Goal: Task Accomplishment & Management: Complete application form

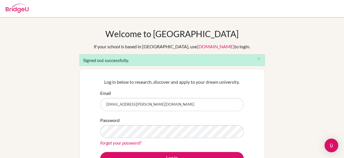
type input "[EMAIL_ADDRESS][DOMAIN_NAME]"
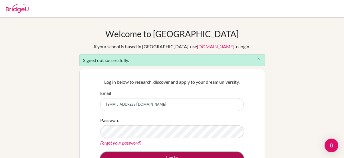
click at [177, 154] on button "Log in" at bounding box center [171, 158] width 143 height 13
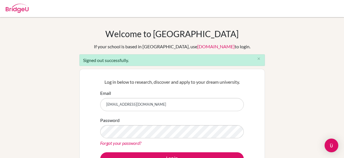
click at [167, 106] on input "bddubai@gmail.com" at bounding box center [171, 104] width 143 height 13
type input "dturner@dwight.ae"
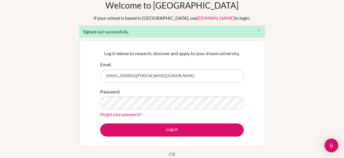
scroll to position [29, 0]
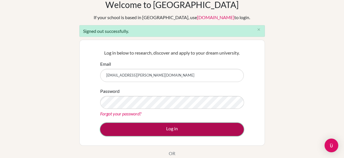
click at [142, 129] on button "Log in" at bounding box center [171, 129] width 143 height 13
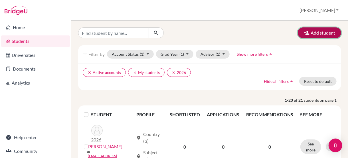
click at [319, 35] on button "Add student" at bounding box center [319, 32] width 43 height 11
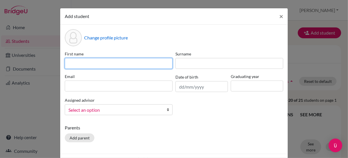
click at [115, 64] on input at bounding box center [119, 63] width 108 height 11
type input "[PERSON_NAME]"
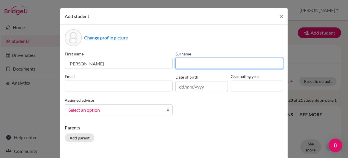
click at [186, 64] on input at bounding box center [229, 63] width 108 height 11
type input "[PERSON_NAME]"
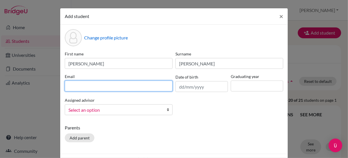
click at [104, 88] on input at bounding box center [119, 85] width 108 height 11
type input "[EMAIL_ADDRESS][PERSON_NAME][DOMAIN_NAME]"
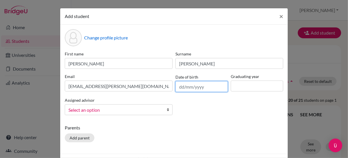
click at [215, 88] on input "text" at bounding box center [201, 86] width 52 height 11
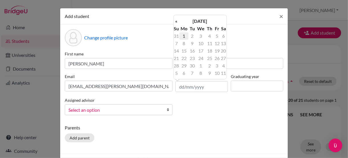
click at [182, 34] on td "1" at bounding box center [183, 35] width 9 height 7
click at [208, 90] on input "[DATE]" at bounding box center [201, 86] width 52 height 11
click at [192, 23] on th "[DATE]" at bounding box center [199, 20] width 41 height 7
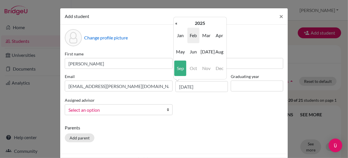
click at [195, 34] on span "Feb" at bounding box center [193, 35] width 12 height 15
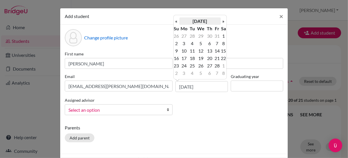
click at [211, 22] on th "[DATE]" at bounding box center [199, 20] width 41 height 7
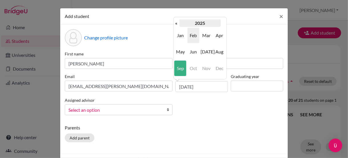
click at [179, 23] on th "2025" at bounding box center [199, 22] width 41 height 7
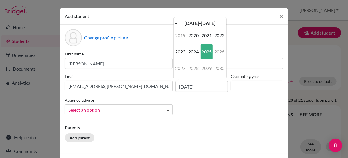
click at [179, 23] on th "[DATE]-[DATE]" at bounding box center [199, 22] width 41 height 7
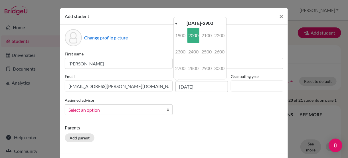
click at [179, 23] on th "[DATE]-2900" at bounding box center [199, 22] width 41 height 7
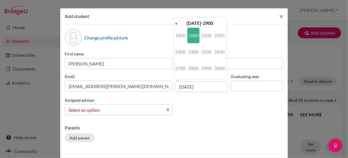
click at [179, 23] on th "[DATE]-2900" at bounding box center [199, 22] width 41 height 7
click at [177, 21] on th "«" at bounding box center [177, 22] width 6 height 7
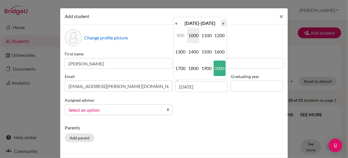
click at [224, 23] on th "»" at bounding box center [224, 22] width 6 height 7
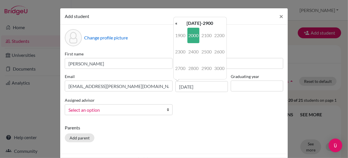
click at [225, 24] on table "« [DATE]-2900 » 1900 2000 2100 2200 2300 2400 2500 2600 2700 2800 2900 3000 [DA…" at bounding box center [200, 47] width 53 height 57
click at [178, 22] on th "«" at bounding box center [177, 22] width 6 height 7
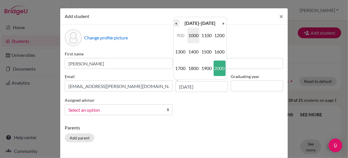
click at [176, 22] on th "«" at bounding box center [177, 22] width 6 height 7
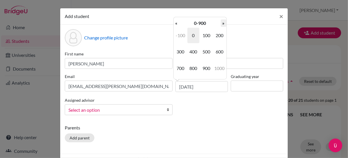
click at [225, 24] on th "»" at bounding box center [224, 22] width 6 height 7
click at [224, 24] on th "»" at bounding box center [224, 22] width 6 height 7
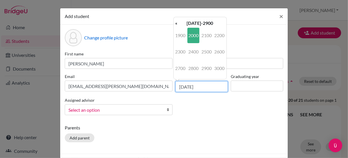
click at [203, 88] on input "[DATE]" at bounding box center [201, 86] width 52 height 11
type input "0"
type input "2"
type input "[DATE]"
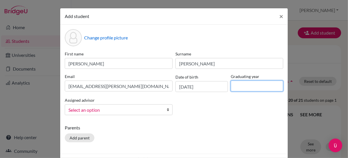
click at [239, 83] on input at bounding box center [257, 85] width 52 height 11
type input "2029"
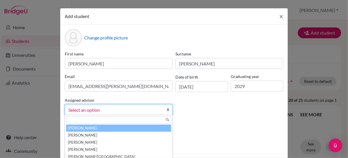
click at [76, 113] on span "Select an option" at bounding box center [114, 109] width 93 height 7
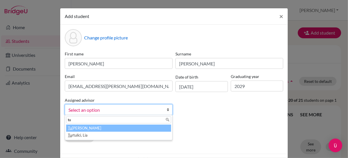
type input "tu"
click at [85, 126] on li "Tu [PERSON_NAME]" at bounding box center [118, 127] width 105 height 7
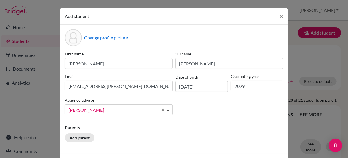
scroll to position [21, 0]
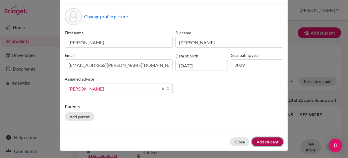
click at [272, 139] on button "Add student" at bounding box center [267, 141] width 31 height 9
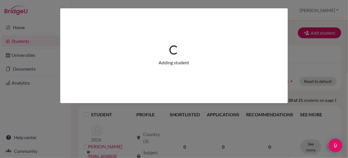
scroll to position [0, 0]
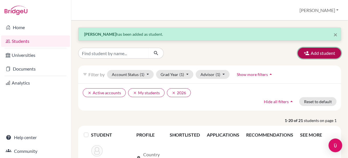
click at [309, 53] on button "Add student" at bounding box center [319, 53] width 43 height 11
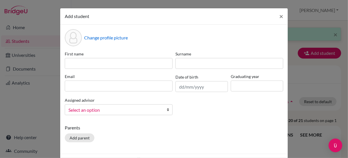
click at [76, 57] on div "First name" at bounding box center [118, 60] width 111 height 18
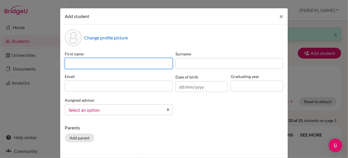
click at [75, 59] on input at bounding box center [119, 63] width 108 height 11
type input "[PERSON_NAME]"
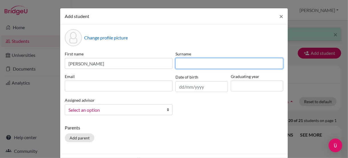
drag, startPoint x: 194, startPoint y: 64, endPoint x: 191, endPoint y: 62, distance: 3.3
click at [191, 62] on input at bounding box center [229, 63] width 108 height 11
type input "Musso"
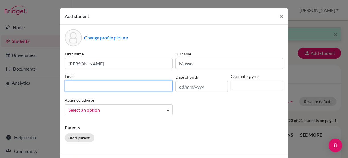
click at [120, 83] on input at bounding box center [119, 85] width 108 height 11
click at [120, 83] on input "d" at bounding box center [119, 85] width 108 height 11
type input "[EMAIL_ADDRESS][PERSON_NAME][DOMAIN_NAME]"
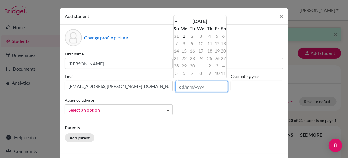
click at [195, 86] on input "text" at bounding box center [201, 86] width 52 height 11
type input "1"
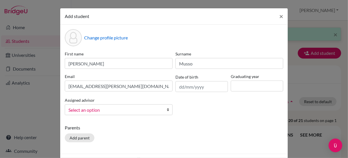
click at [170, 23] on div "Add student ×" at bounding box center [174, 16] width 228 height 16
click at [186, 88] on input "text" at bounding box center [201, 86] width 52 height 11
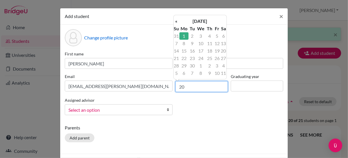
type input "2"
type input "[DATE]"
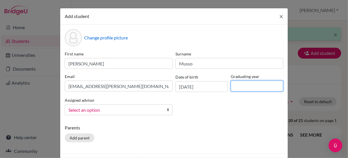
type input "l"
type input "2029"
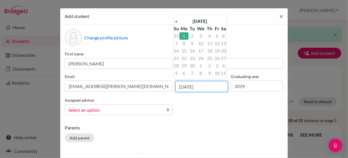
click at [196, 85] on input "[DATE]" at bounding box center [201, 86] width 52 height 11
click at [177, 20] on th "«" at bounding box center [177, 20] width 6 height 7
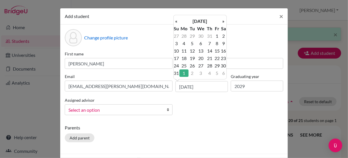
click at [177, 20] on th "«" at bounding box center [177, 20] width 6 height 7
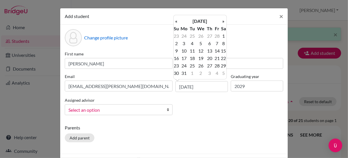
click at [177, 20] on th "«" at bounding box center [177, 20] width 6 height 7
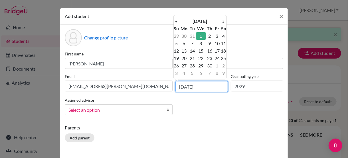
click at [181, 86] on input "[DATE]" at bounding box center [201, 86] width 52 height 11
click at [188, 87] on input "[DATE]" at bounding box center [201, 86] width 52 height 11
type input "[DATE]"
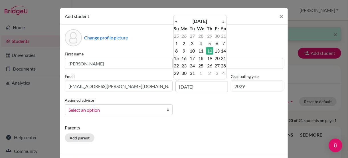
click at [219, 113] on div "First name [PERSON_NAME] [PERSON_NAME] Email [EMAIL_ADDRESS][PERSON_NAME][DOMAI…" at bounding box center [173, 85] width 221 height 69
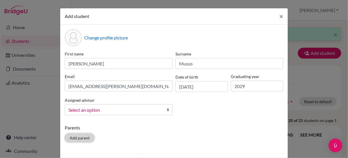
click at [72, 135] on button "Add parent" at bounding box center [80, 137] width 30 height 9
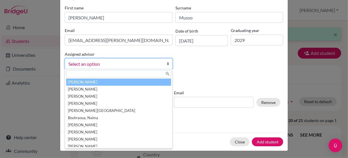
click at [72, 64] on span "Select an option" at bounding box center [114, 63] width 93 height 7
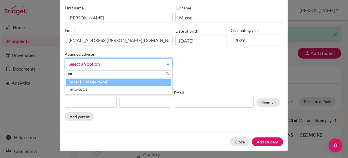
type input "tur"
click at [76, 80] on li "[PERSON_NAME]" at bounding box center [118, 81] width 105 height 7
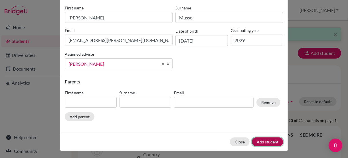
click at [269, 138] on button "Add student" at bounding box center [267, 141] width 31 height 9
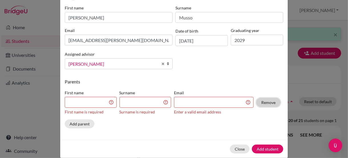
click at [266, 101] on button "Remove" at bounding box center [268, 102] width 24 height 9
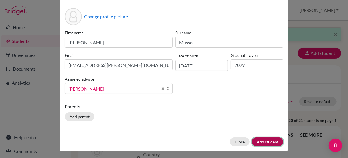
click at [263, 139] on button "Add student" at bounding box center [267, 141] width 31 height 9
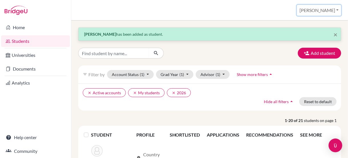
click at [335, 10] on button "[PERSON_NAME]" at bounding box center [319, 10] width 44 height 11
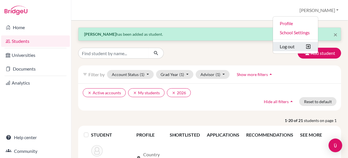
click at [311, 45] on button "Log out" at bounding box center [295, 46] width 45 height 9
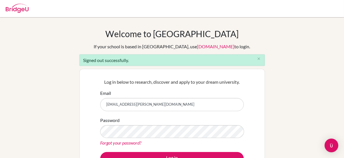
type input "bddubai@gmail.com"
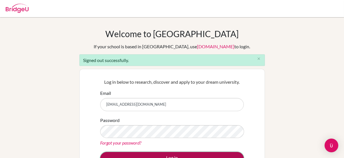
click at [167, 153] on button "Log in" at bounding box center [171, 158] width 143 height 13
